Goal: Task Accomplishment & Management: Complete application form

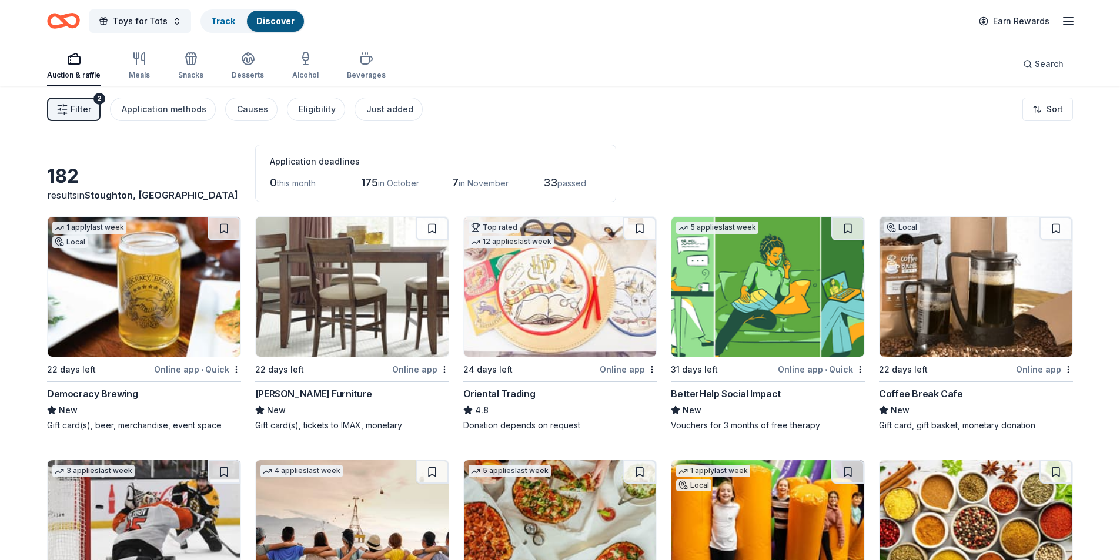
scroll to position [141, 0]
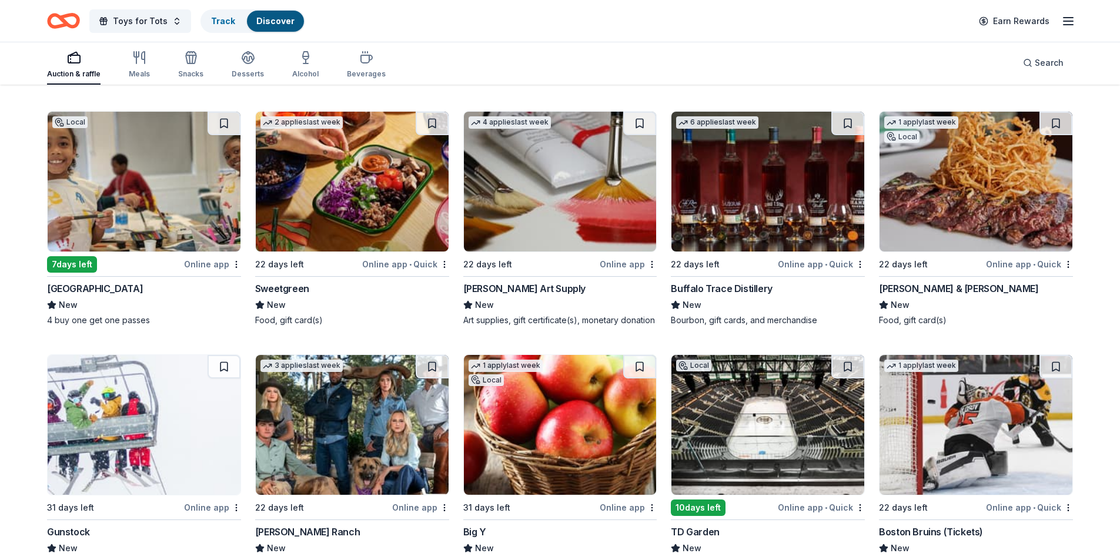
scroll to position [3227, 0]
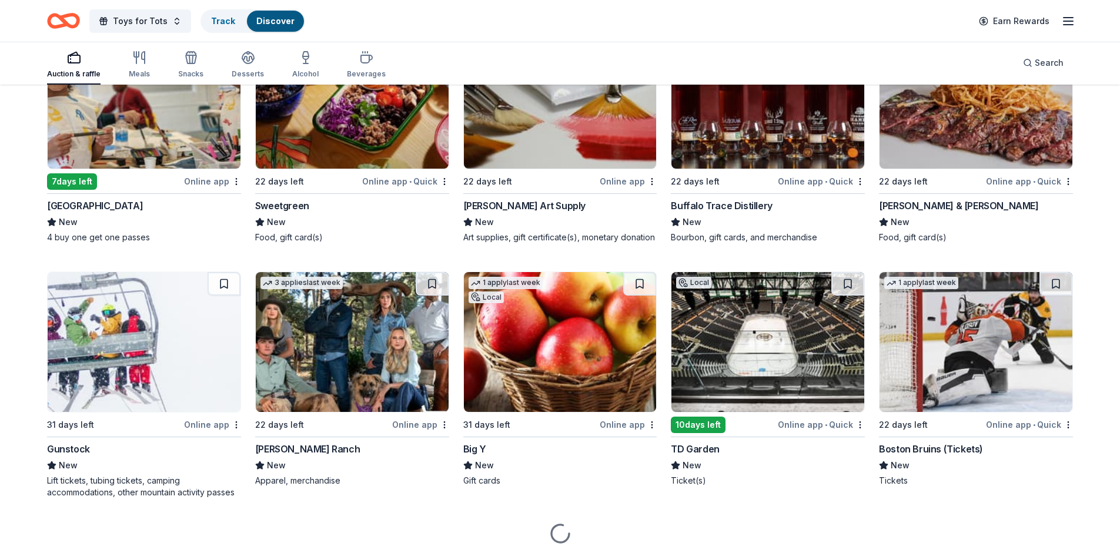
click at [968, 145] on img at bounding box center [976, 99] width 193 height 140
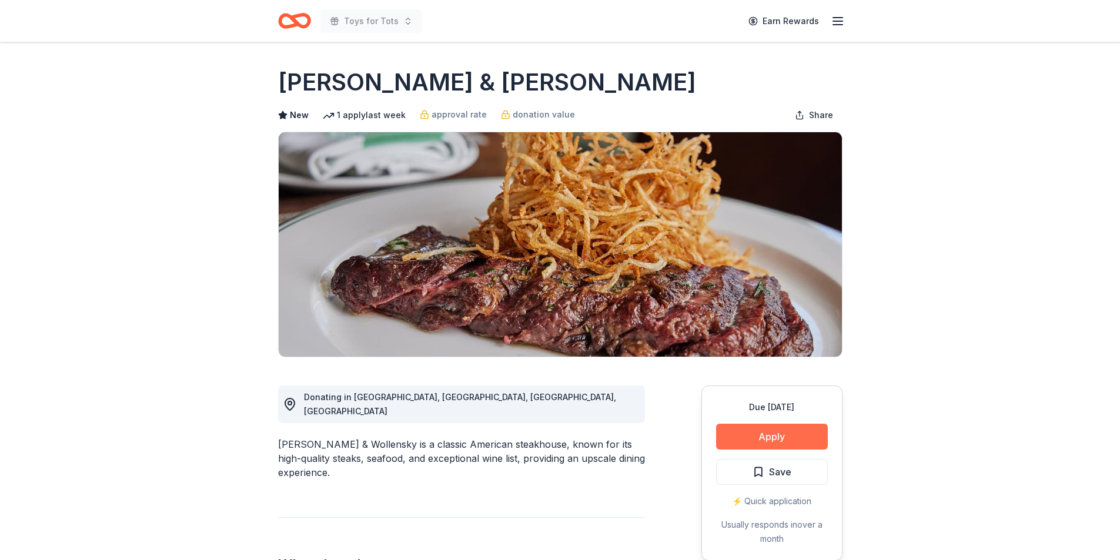
click at [773, 438] on button "Apply" at bounding box center [772, 437] width 112 height 26
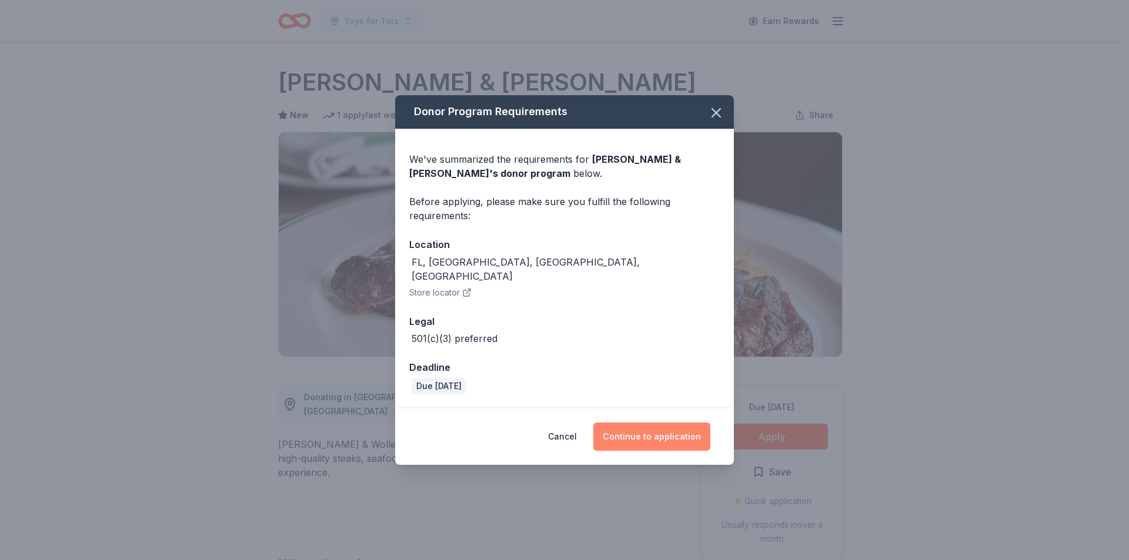
click at [661, 430] on button "Continue to application" at bounding box center [651, 437] width 117 height 28
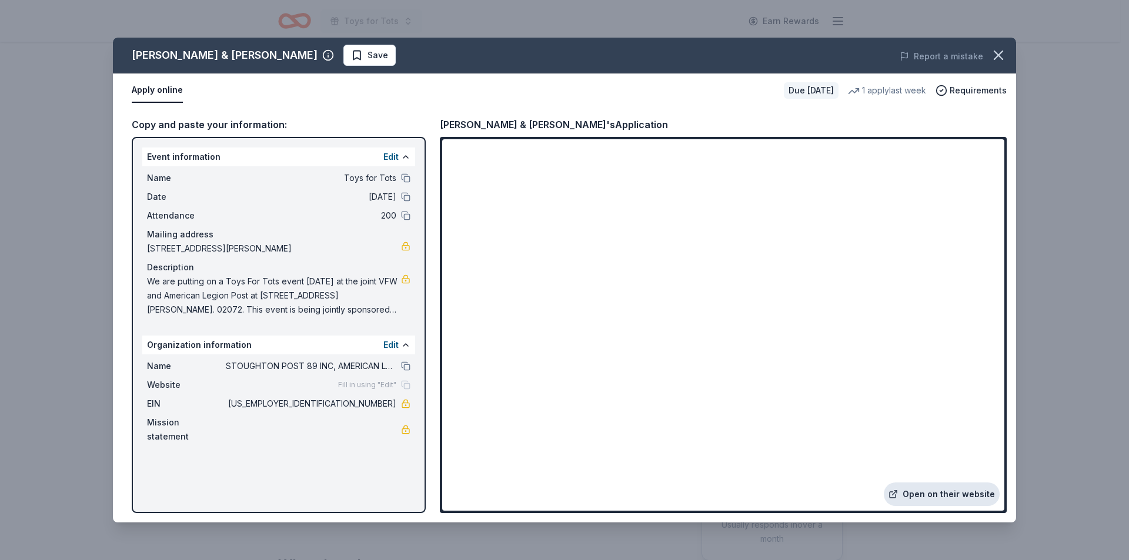
click at [962, 494] on link "Open on their website" at bounding box center [942, 495] width 116 height 24
